Goal: Navigation & Orientation: Find specific page/section

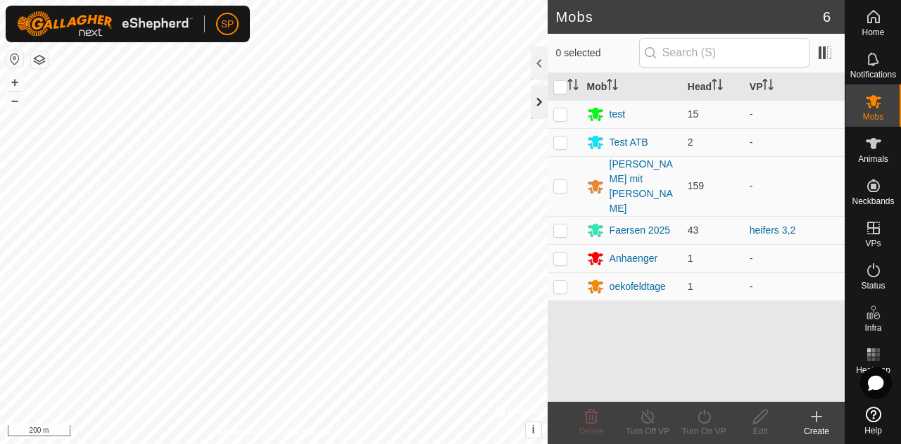
click at [540, 97] on div at bounding box center [539, 102] width 17 height 34
